Goal: Task Accomplishment & Management: Manage account settings

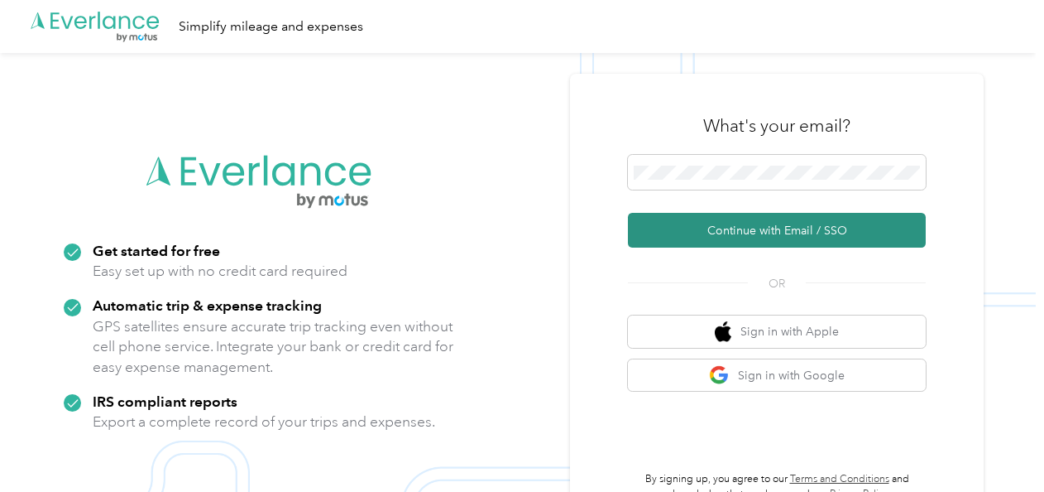
click at [810, 230] on button "Continue with Email / SSO" at bounding box center [777, 230] width 298 height 35
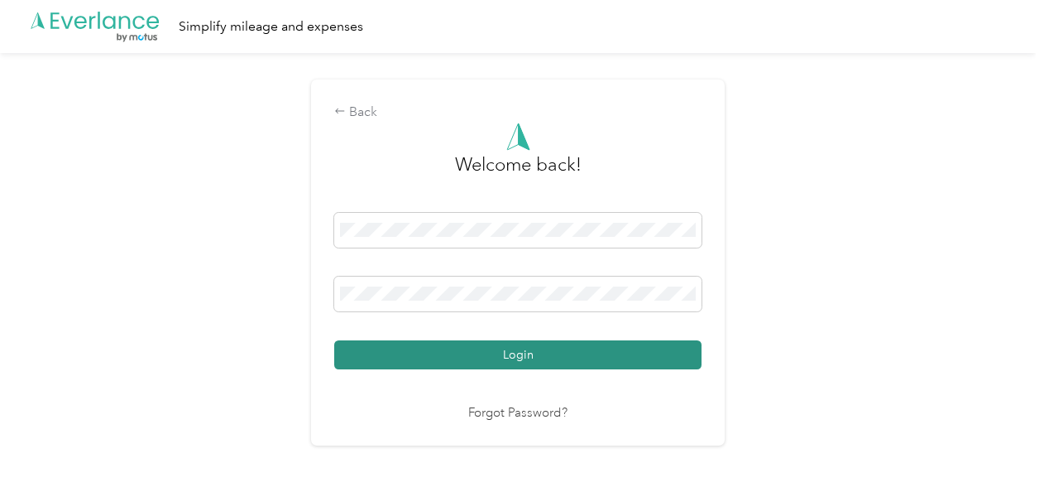
click at [584, 364] on button "Login" at bounding box center [517, 354] width 367 height 29
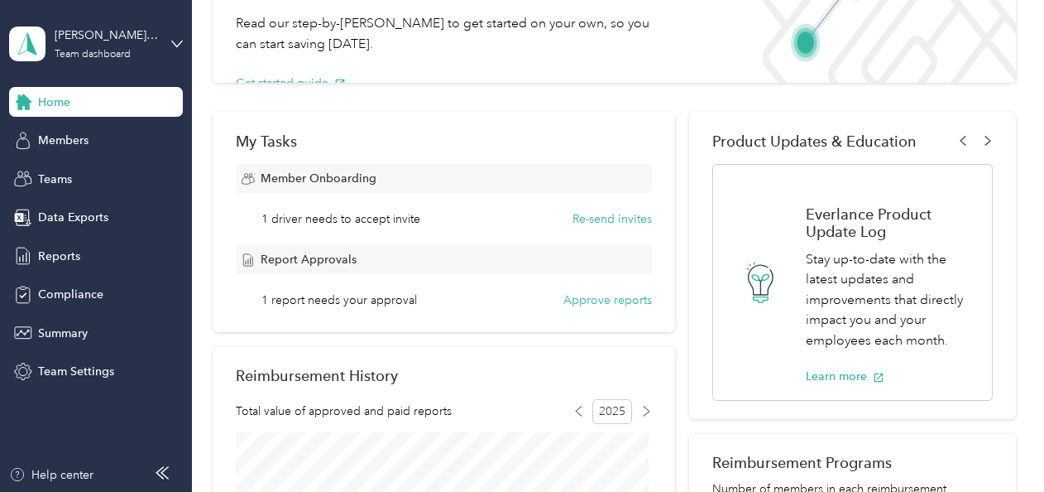
scroll to position [166, 0]
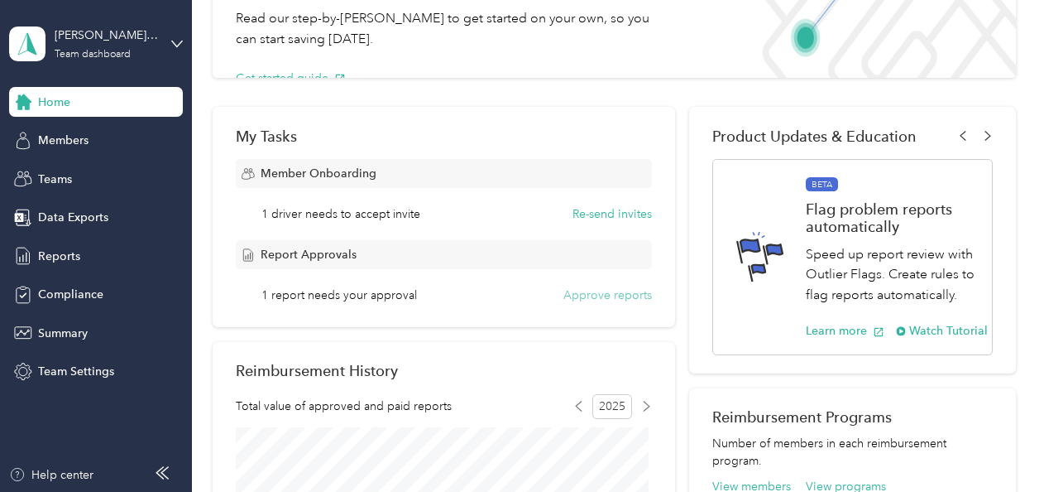
click at [617, 293] on button "Approve reports" at bounding box center [608, 294] width 89 height 17
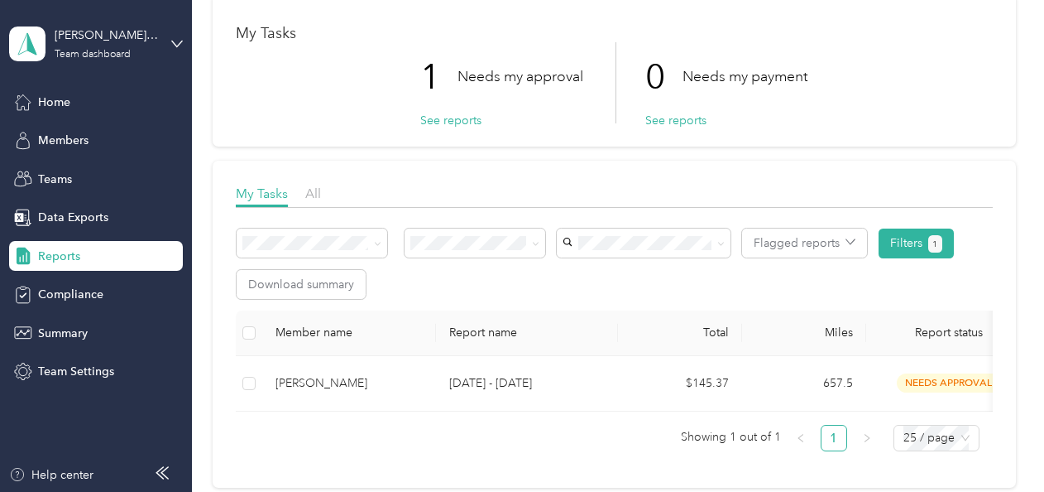
scroll to position [166, 0]
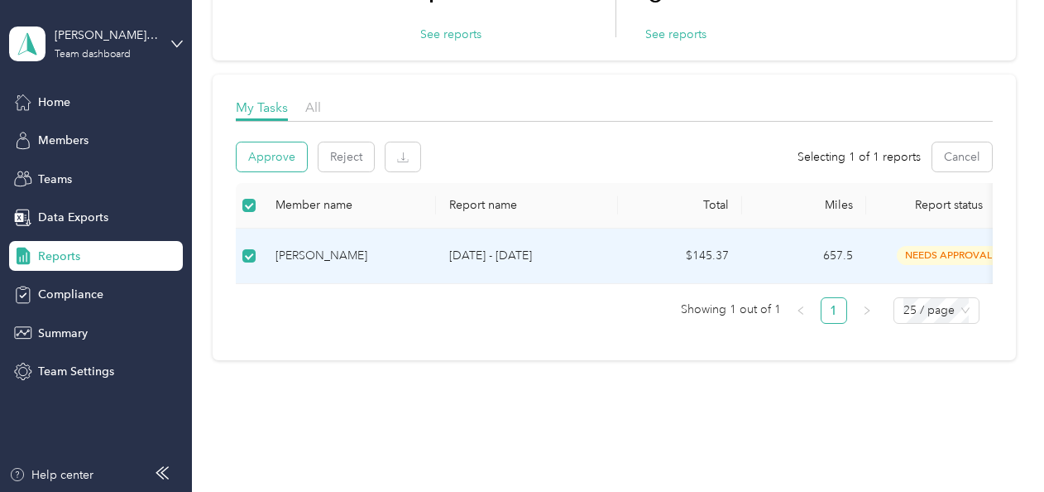
click at [280, 154] on button "Approve" at bounding box center [272, 156] width 70 height 29
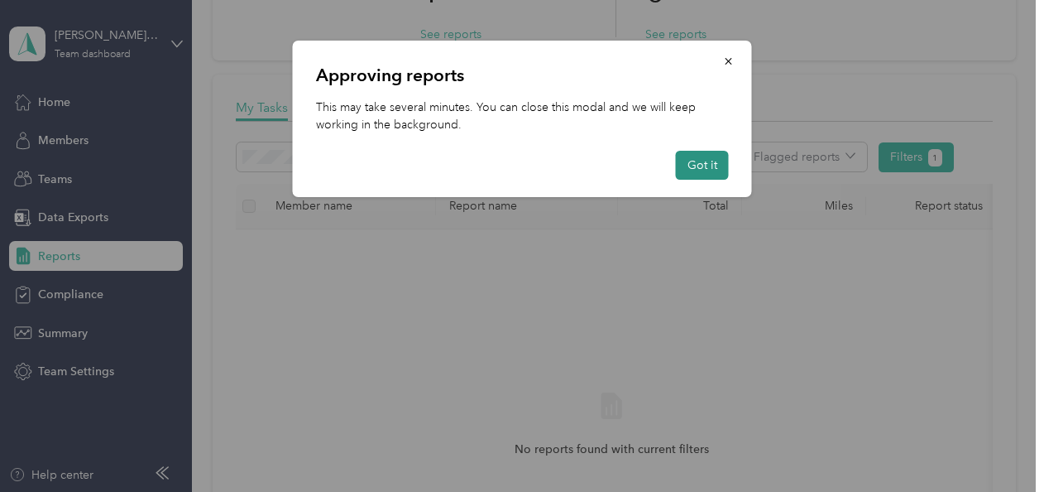
click at [723, 152] on button "Got it" at bounding box center [702, 165] width 53 height 29
